Goal: Transaction & Acquisition: Purchase product/service

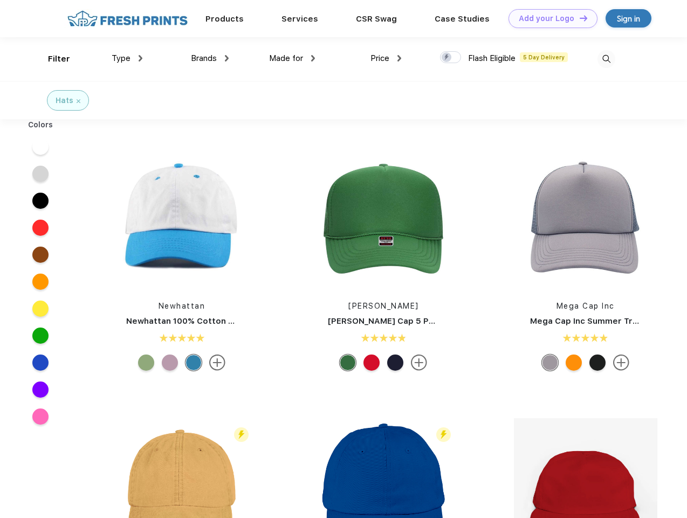
click at [549, 18] on link "Add your Logo Design Tool" at bounding box center [553, 18] width 89 height 19
click at [0, 0] on div "Design Tool" at bounding box center [0, 0] width 0 height 0
click at [579, 18] on link "Add your Logo Design Tool" at bounding box center [553, 18] width 89 height 19
click at [52, 59] on div "Filter" at bounding box center [59, 59] width 22 height 12
click at [127, 58] on span "Type" at bounding box center [121, 58] width 19 height 10
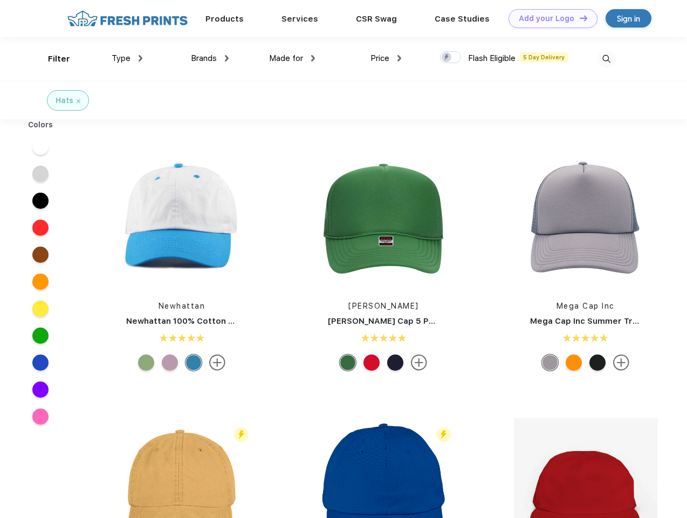
click at [210, 58] on span "Brands" at bounding box center [204, 58] width 26 height 10
click at [292, 58] on span "Made for" at bounding box center [286, 58] width 34 height 10
click at [386, 58] on span "Price" at bounding box center [380, 58] width 19 height 10
click at [451, 58] on div at bounding box center [450, 57] width 21 height 12
click at [447, 58] on input "checkbox" at bounding box center [443, 54] width 7 height 7
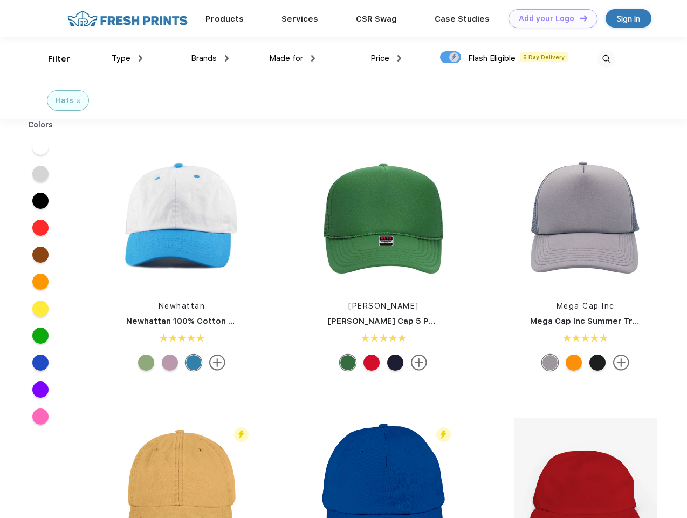
click at [607, 59] on img at bounding box center [607, 59] width 18 height 18
